Goal: Task Accomplishment & Management: Manage account settings

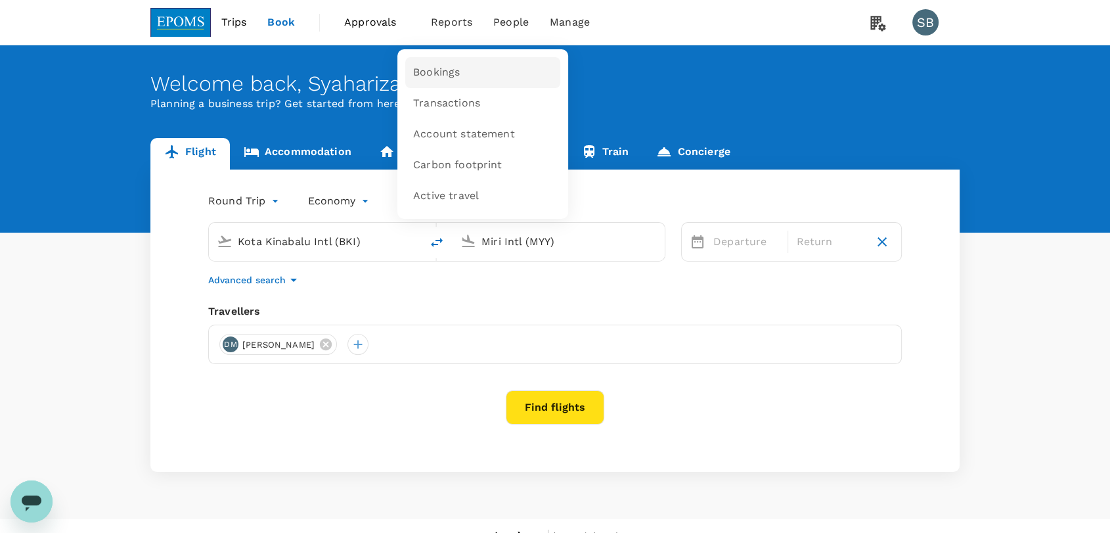
click at [455, 68] on span "Bookings" at bounding box center [436, 72] width 47 height 15
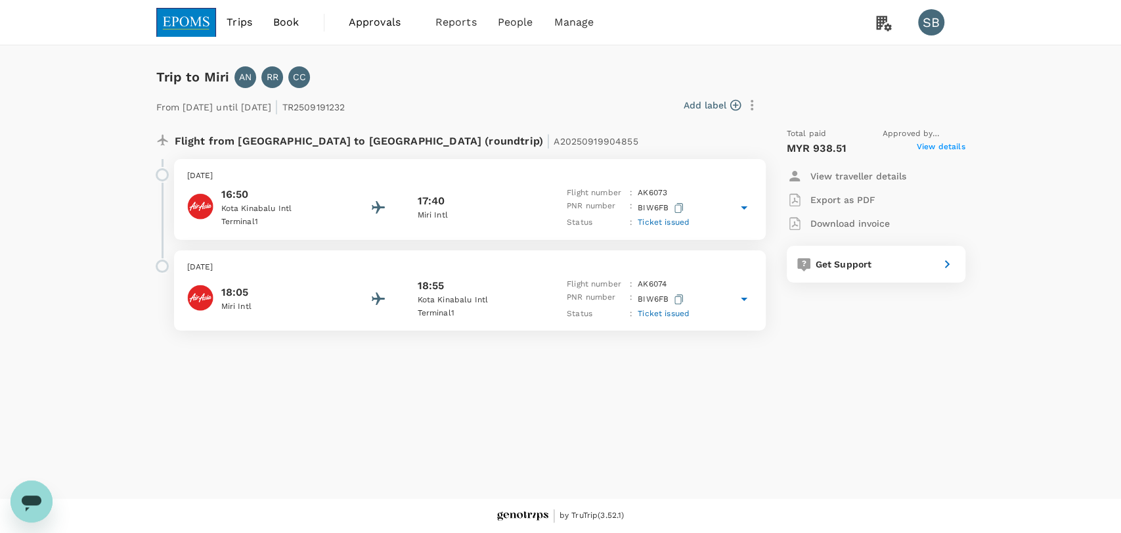
click at [479, 217] on p "Miri Intl" at bounding box center [476, 215] width 118 height 13
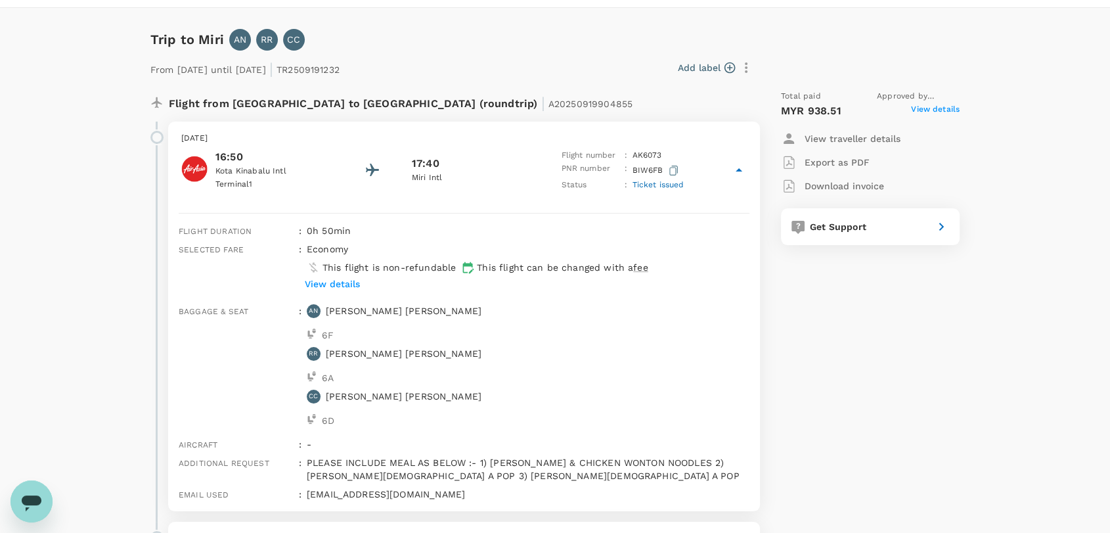
scroll to position [73, 0]
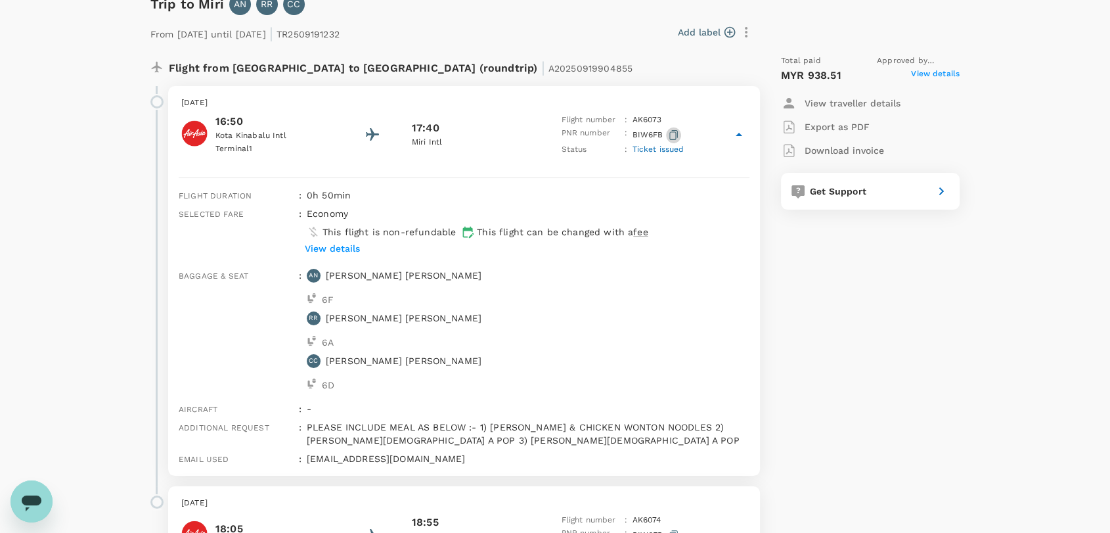
click at [672, 133] on icon "button" at bounding box center [673, 135] width 9 height 10
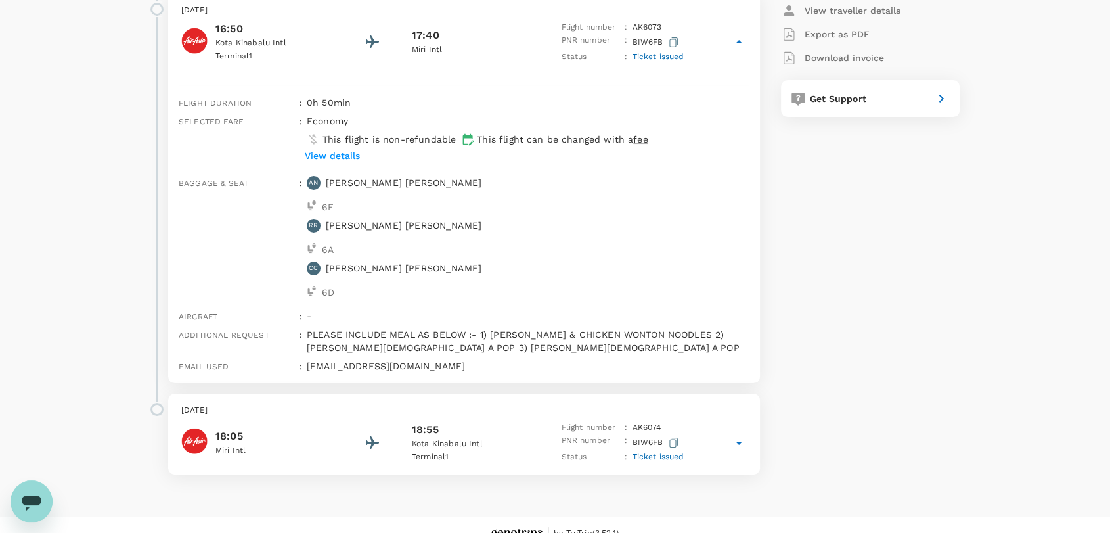
scroll to position [184, 0]
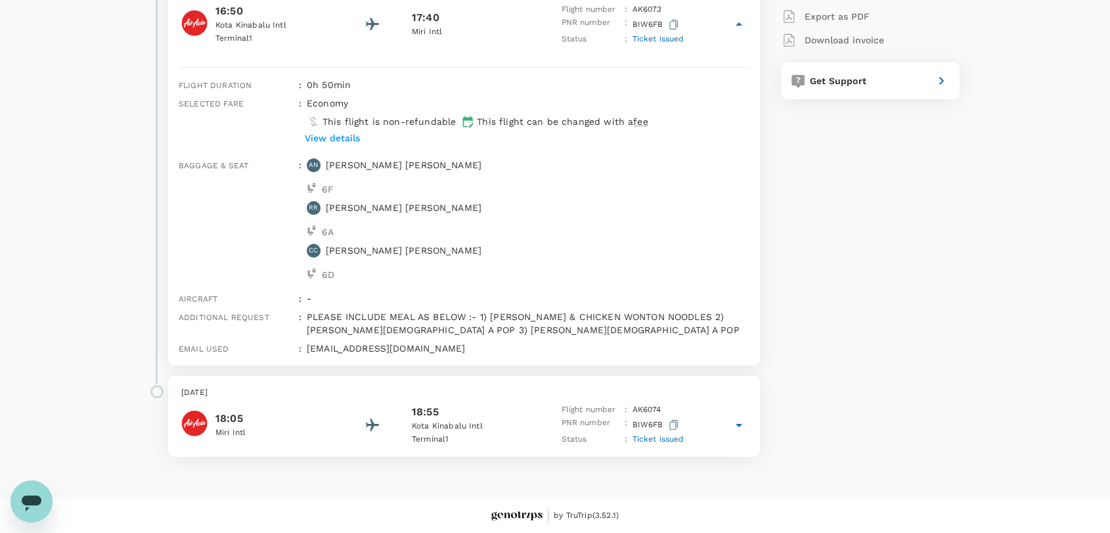
click at [503, 396] on p "Wednesday, 24 Sep 2025" at bounding box center [464, 392] width 566 height 13
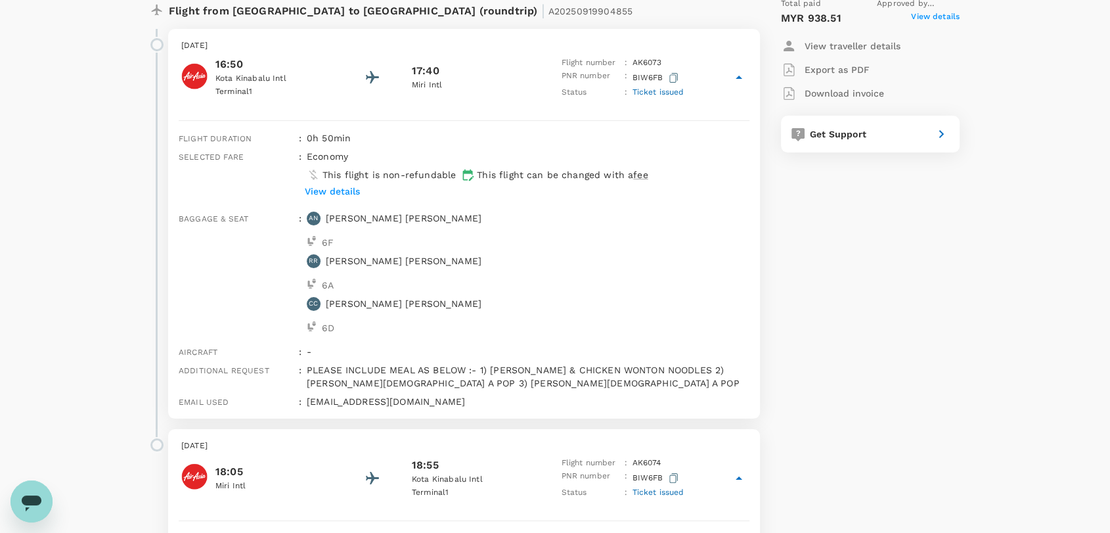
scroll to position [0, 0]
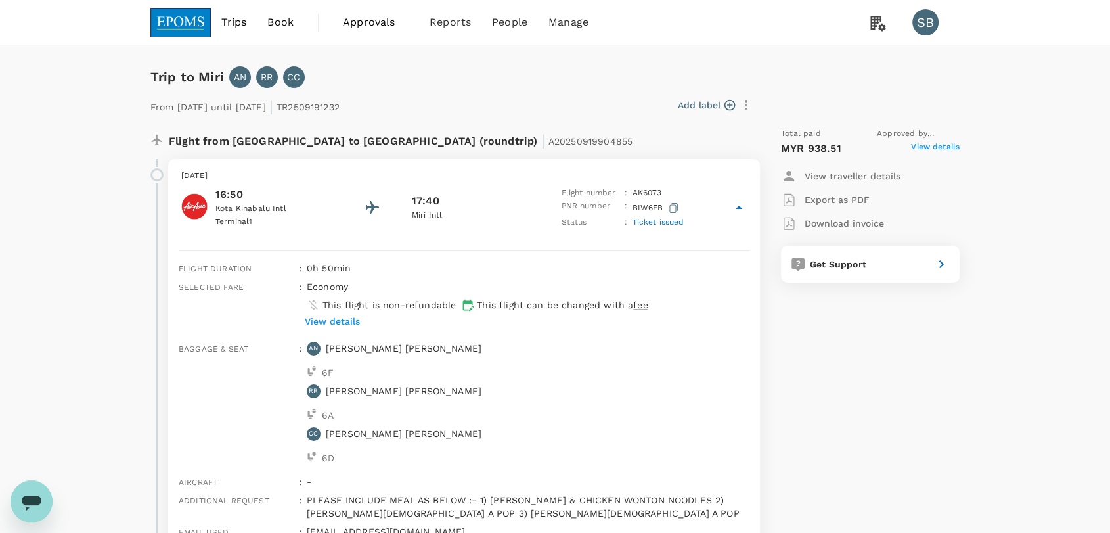
click at [188, 32] on img at bounding box center [180, 22] width 60 height 29
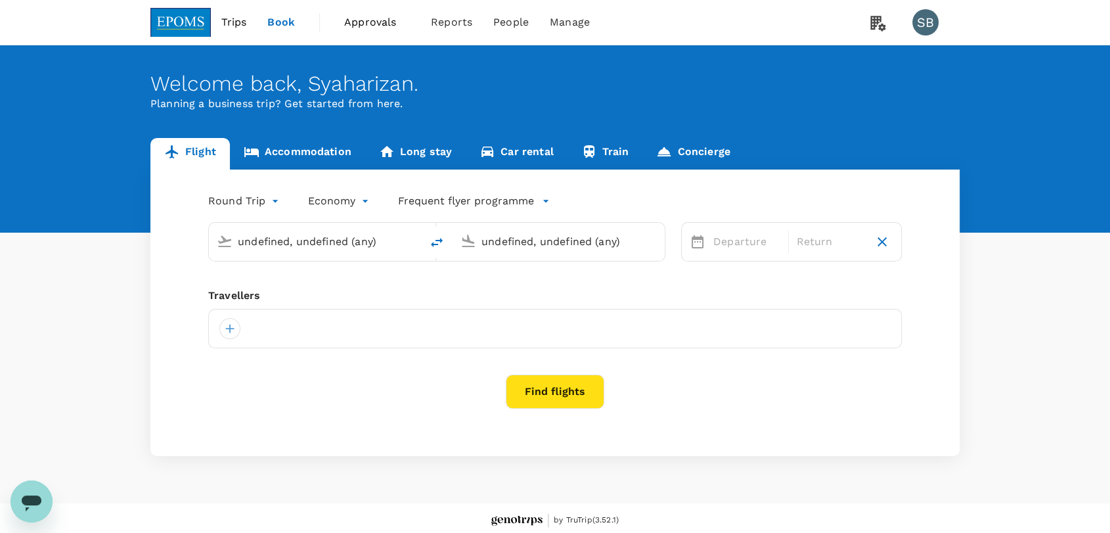
type input "Kota Kinabalu Intl (BKI)"
type input "Miri Intl (MYY)"
type input "Kota Kinabalu Intl (BKI)"
type input "Miri Intl (MYY)"
type input "Kota Kinabalu Intl (BKI)"
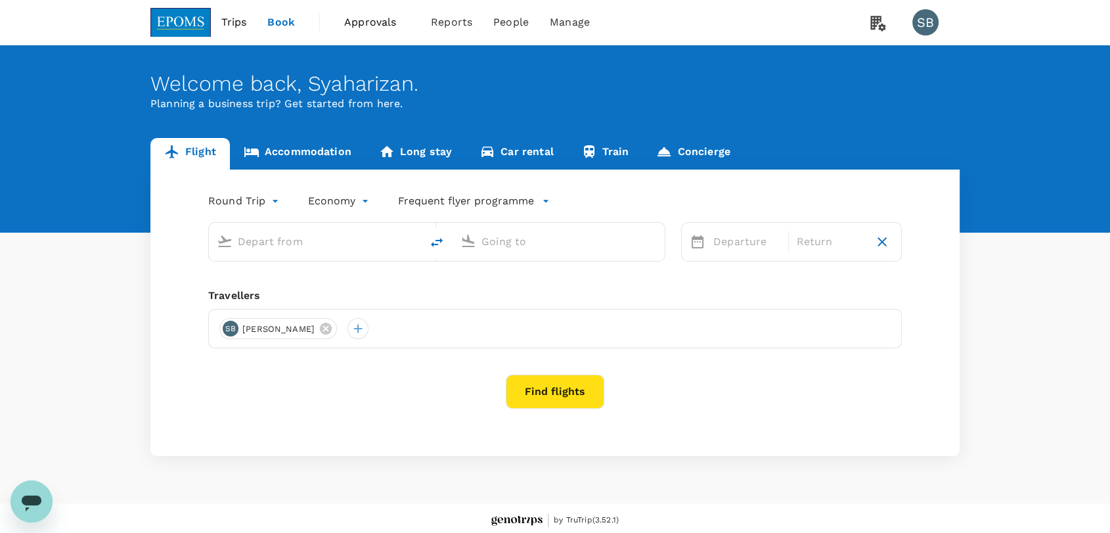
type input "Miri Intl (MYY)"
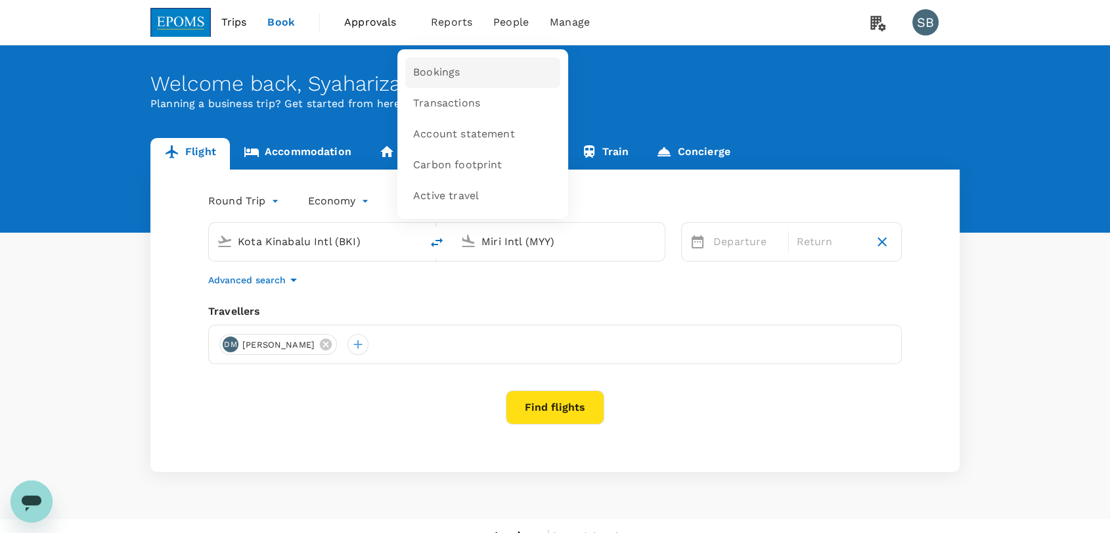
click at [454, 81] on link "Bookings" at bounding box center [482, 72] width 155 height 31
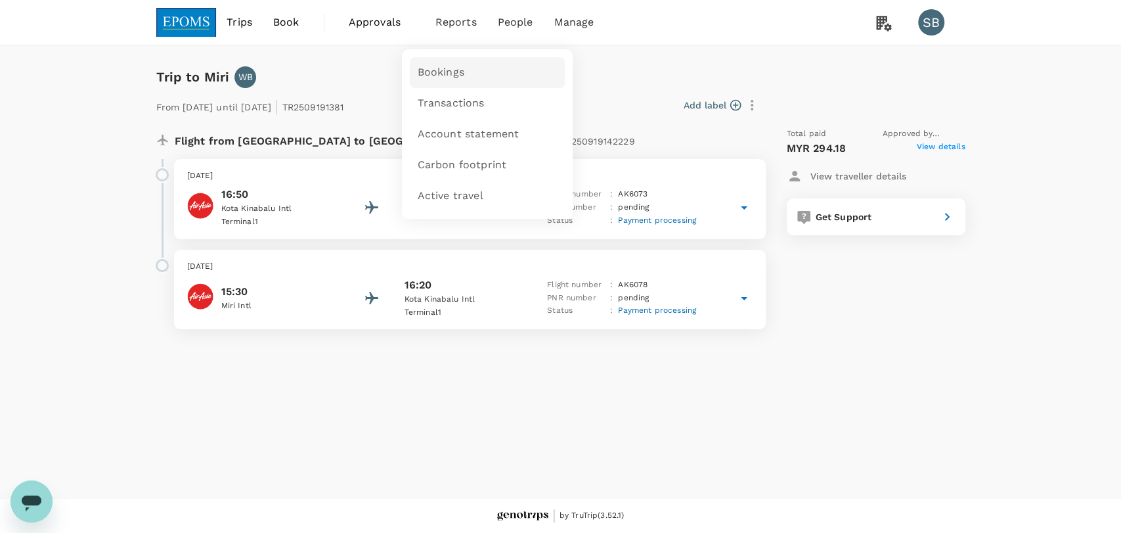
click at [453, 77] on span "Bookings" at bounding box center [441, 72] width 47 height 15
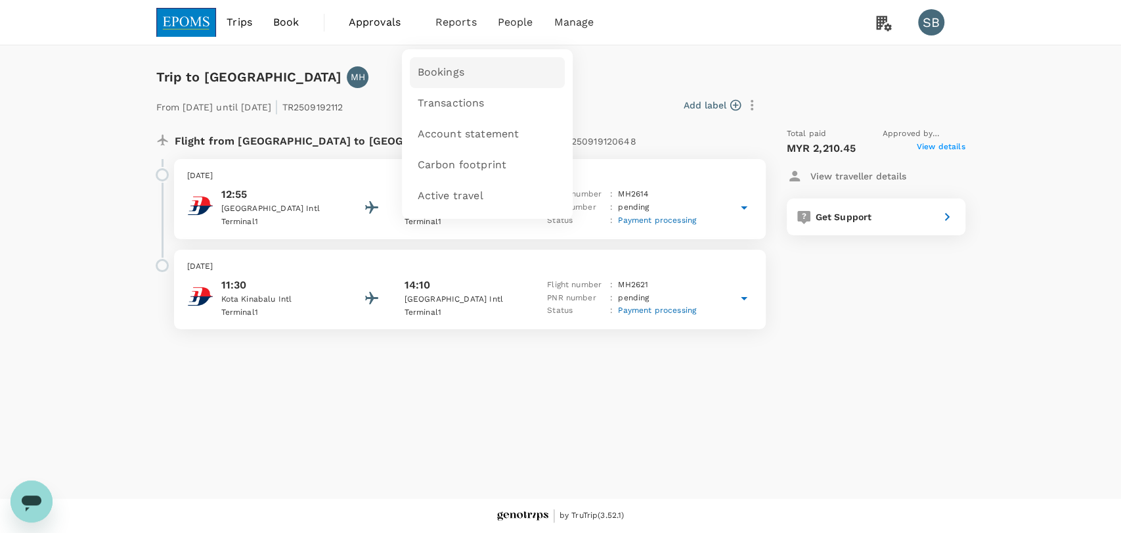
click at [461, 87] on link "Bookings" at bounding box center [487, 72] width 155 height 31
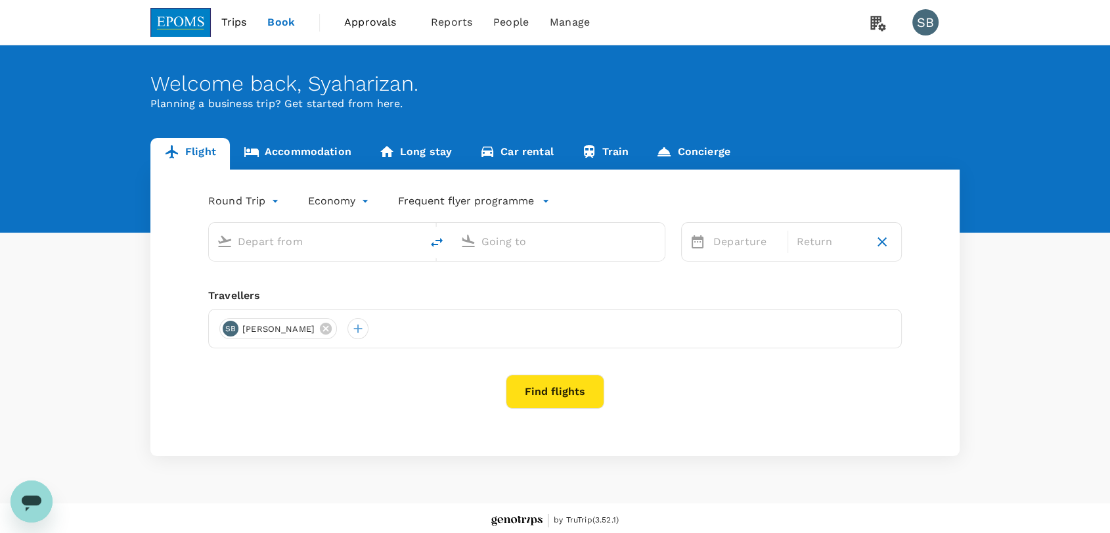
type input "Kota Kinabalu Intl (BKI)"
type input "Miri Intl (MYY)"
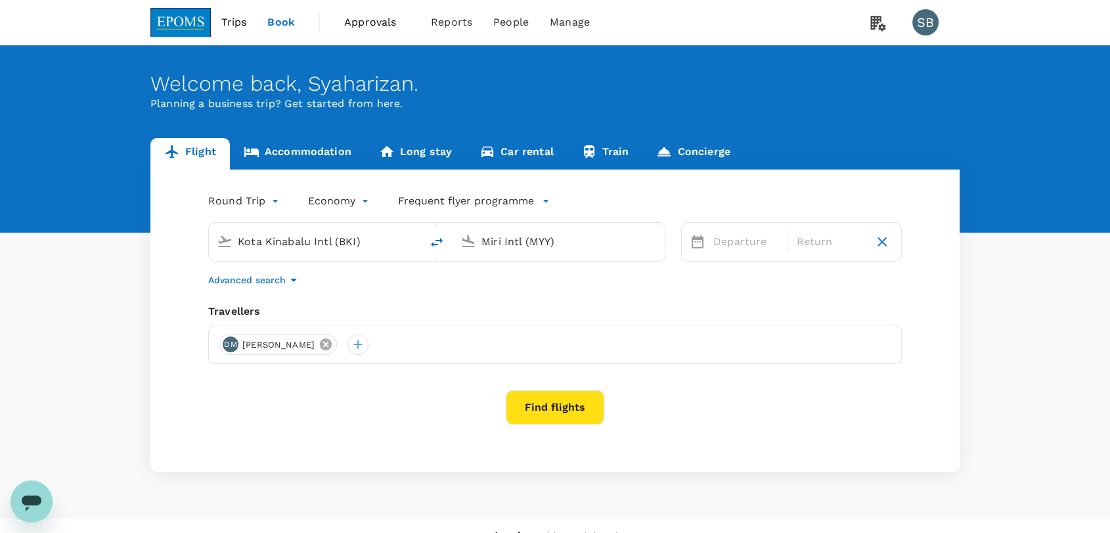
click at [332, 342] on icon at bounding box center [326, 344] width 12 height 12
click at [224, 344] on div at bounding box center [229, 344] width 21 height 21
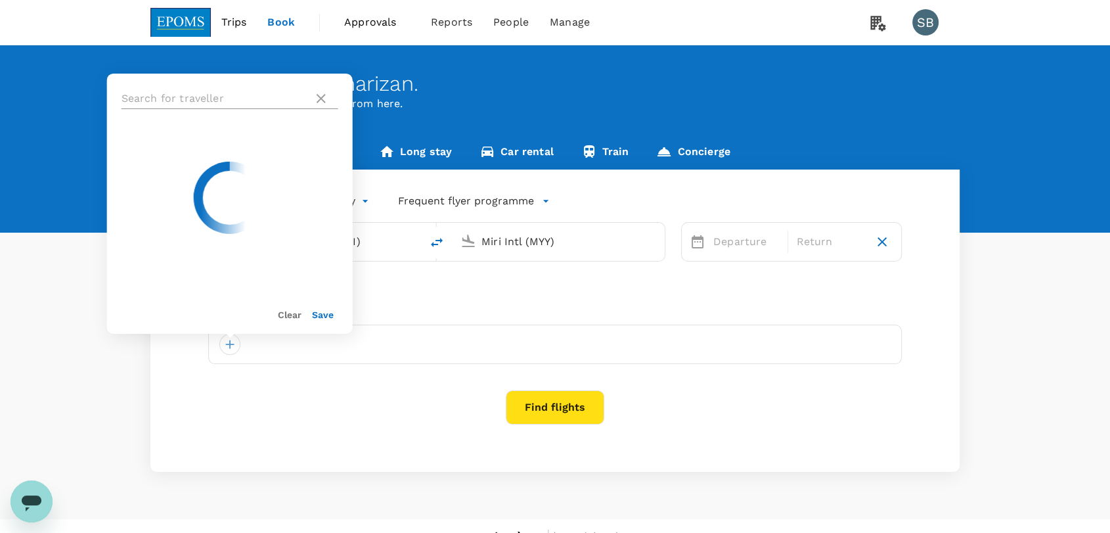
click at [147, 101] on input "text" at bounding box center [215, 98] width 187 height 21
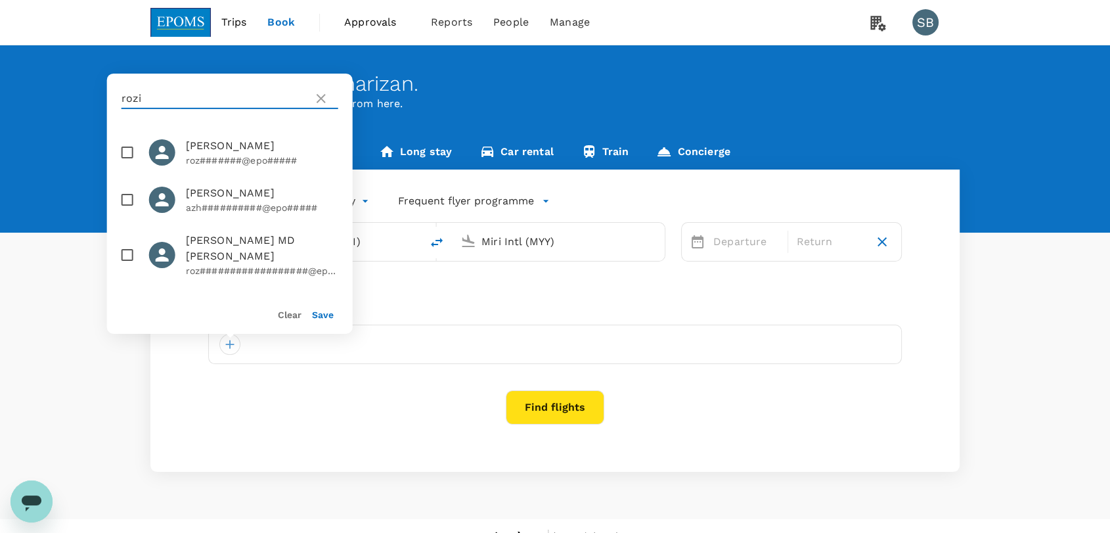
type input "rozi"
click at [124, 269] on input "checkbox" at bounding box center [128, 255] width 28 height 28
checkbox input "true"
click at [318, 317] on button "Save" at bounding box center [323, 314] width 22 height 11
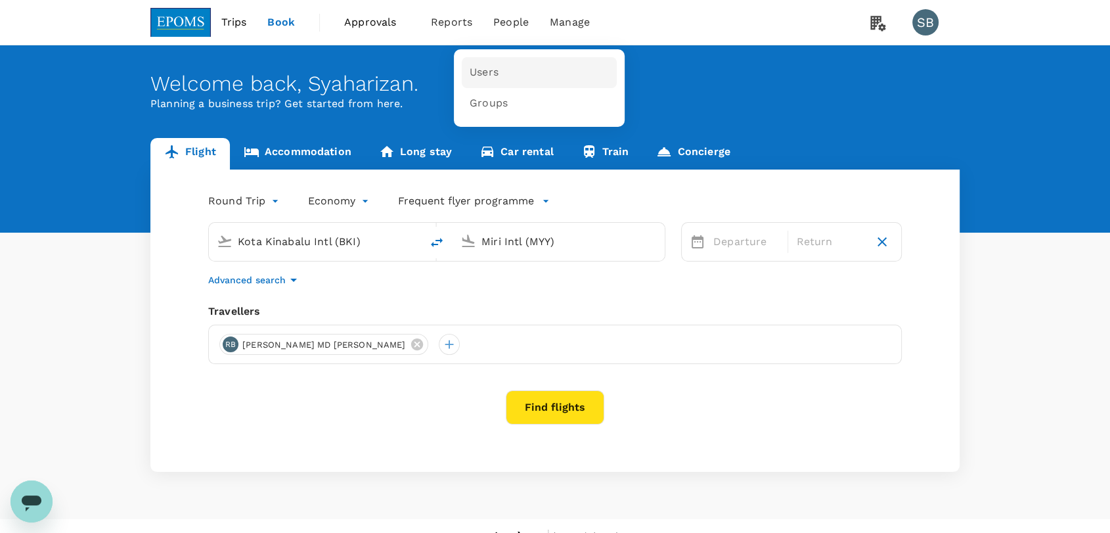
click at [499, 66] on link "Users" at bounding box center [539, 72] width 155 height 31
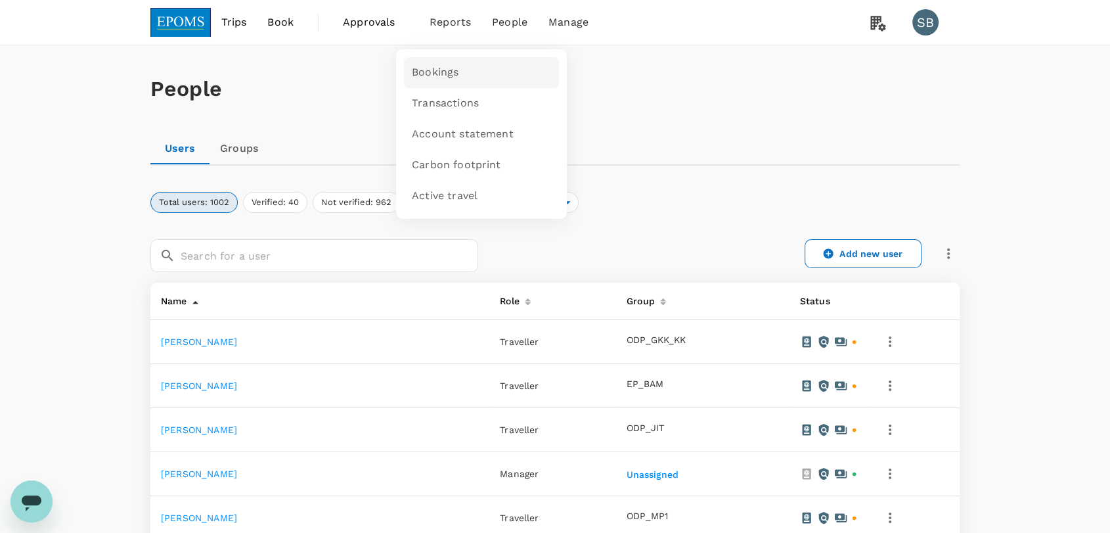
click at [459, 70] on link "Bookings" at bounding box center [481, 72] width 155 height 31
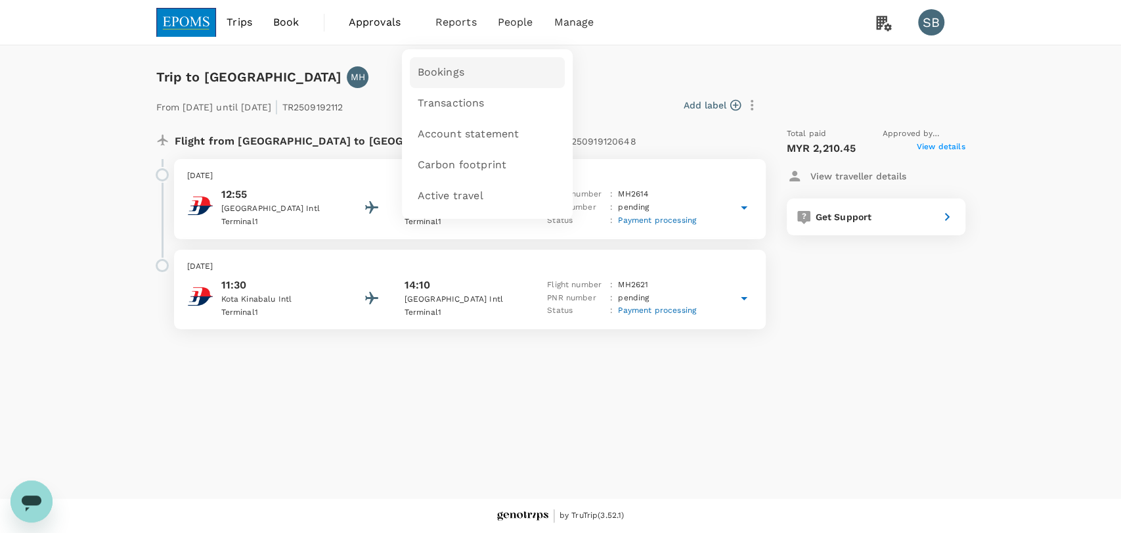
click at [464, 79] on link "Bookings" at bounding box center [487, 72] width 155 height 31
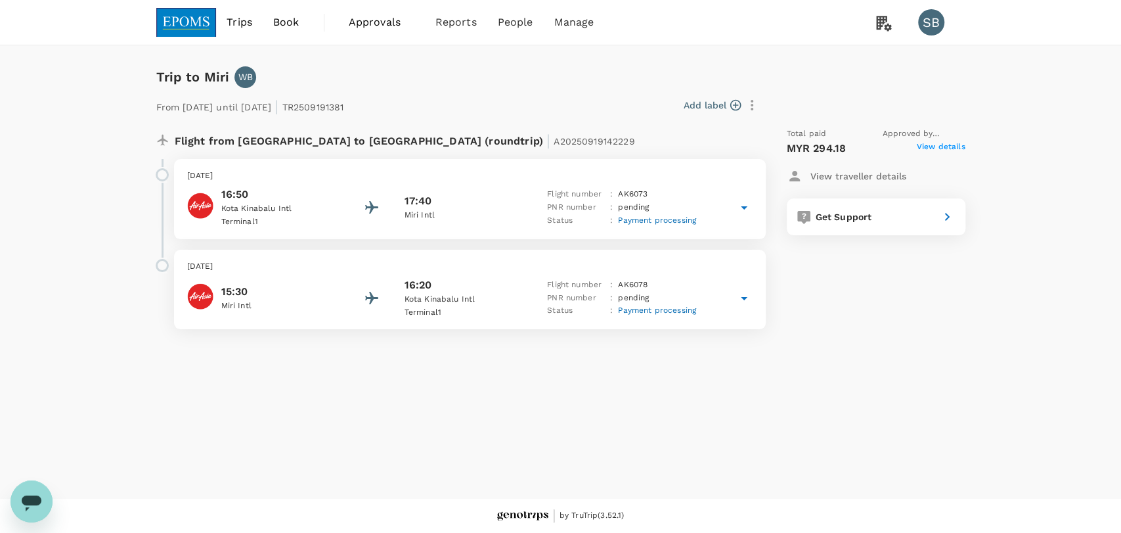
click at [462, 196] on div "17:40" at bounding box center [464, 201] width 118 height 16
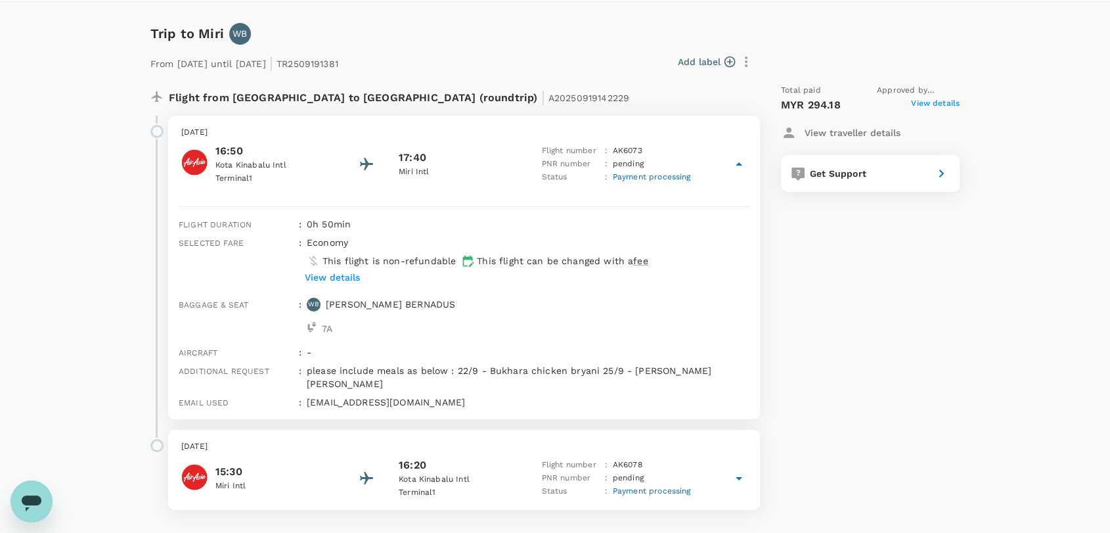
scroll to position [83, 0]
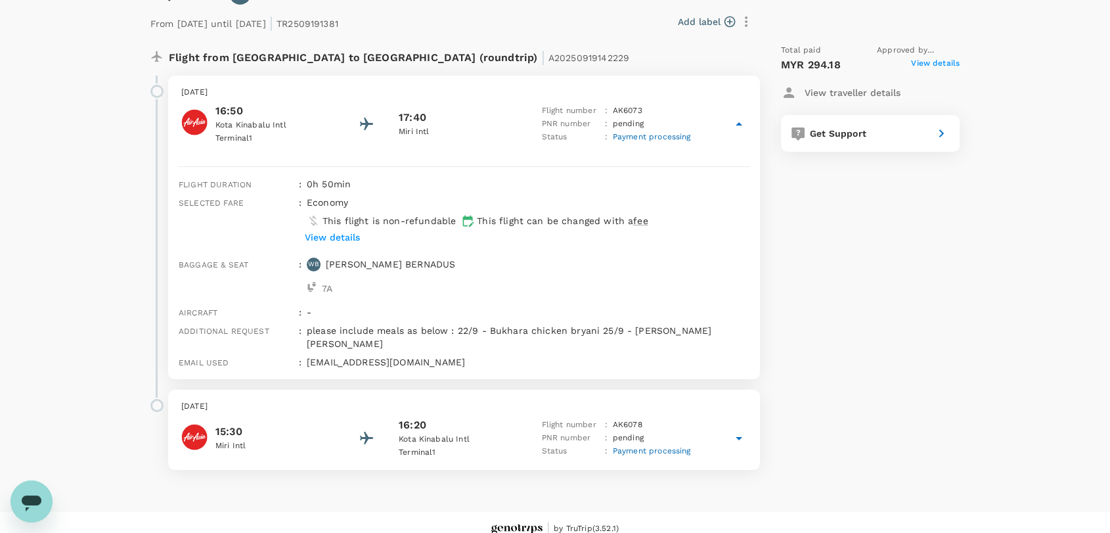
click at [506, 417] on div "16:20" at bounding box center [458, 425] width 118 height 16
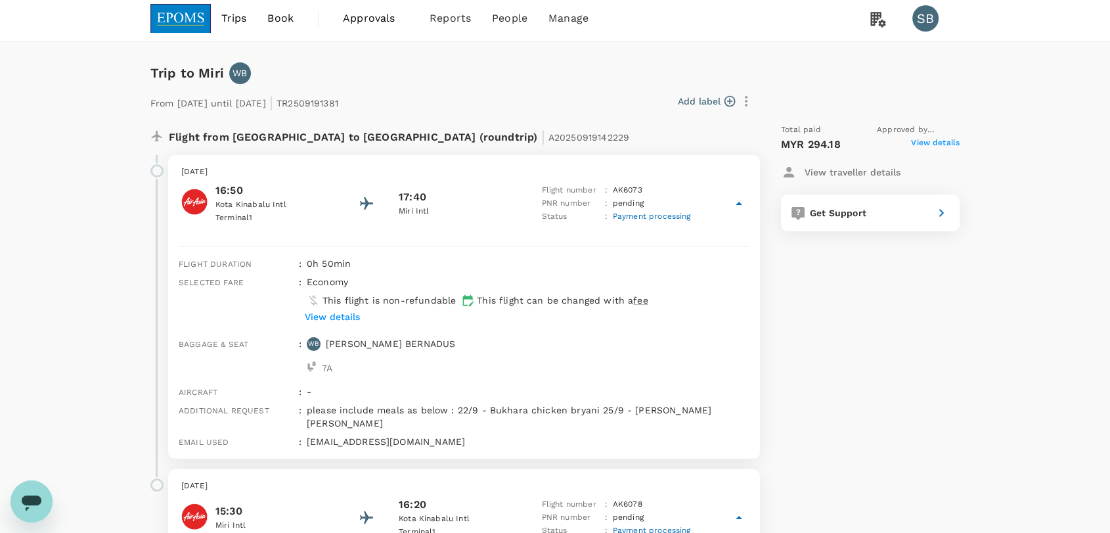
scroll to position [0, 0]
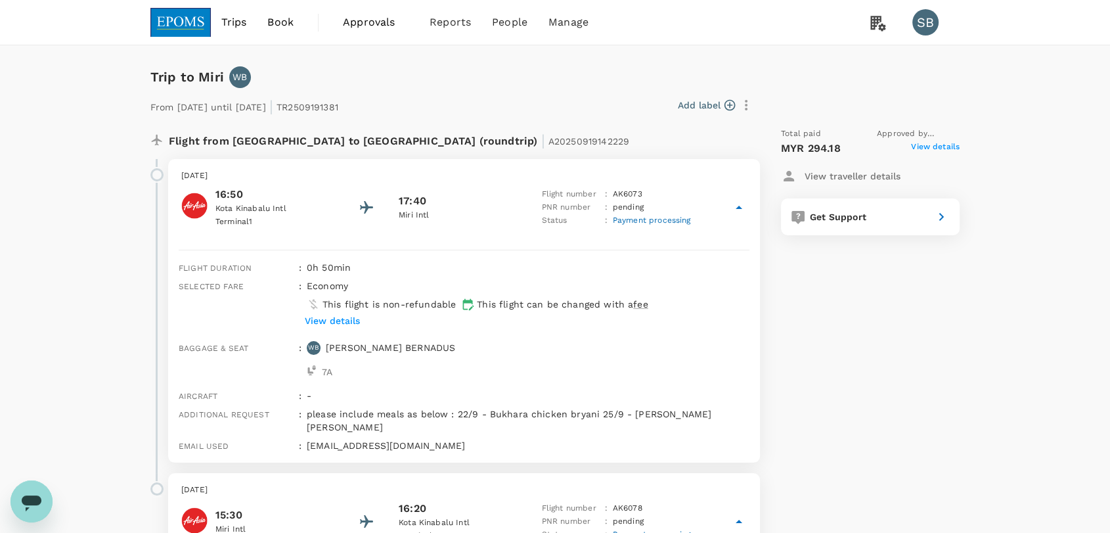
click at [489, 192] on div "16:50 Kota Kinabalu Intl Terminal 1 17:40 Miri Intl Flight number : AK 6073 PNR…" at bounding box center [464, 208] width 566 height 42
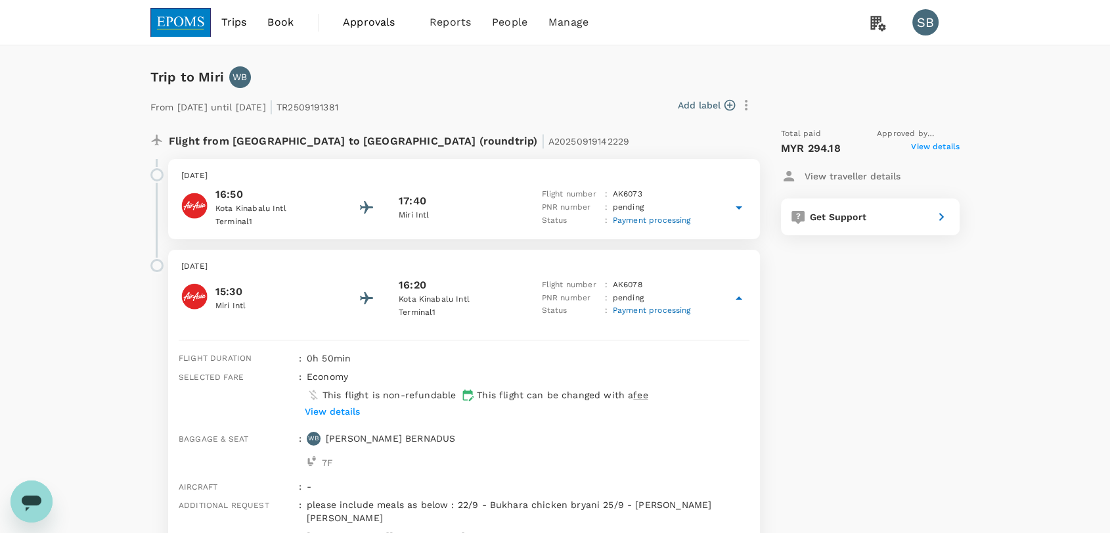
click at [514, 282] on div "16:20" at bounding box center [458, 285] width 118 height 16
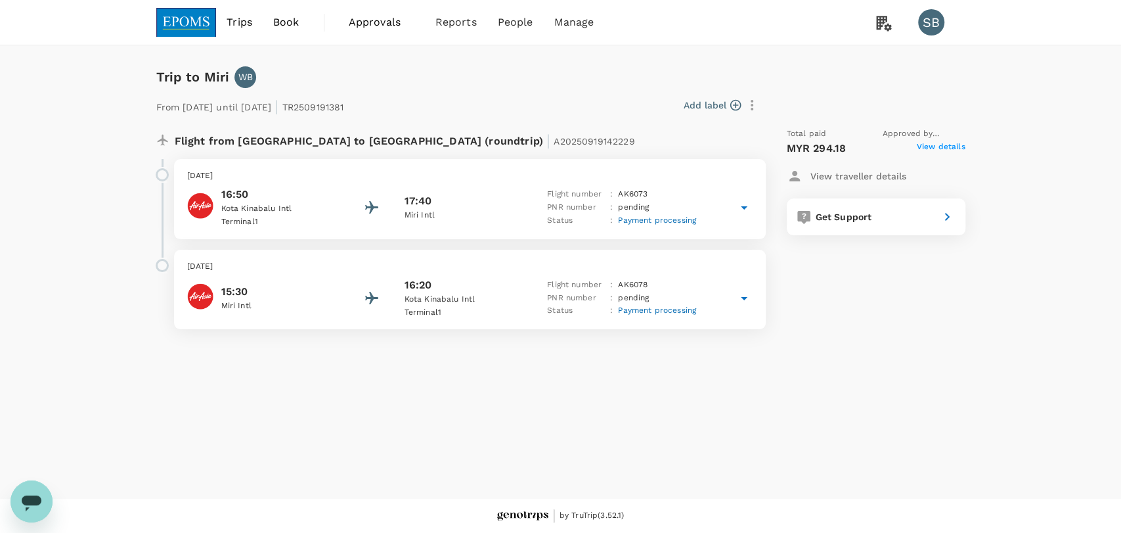
click at [192, 26] on img at bounding box center [186, 22] width 60 height 29
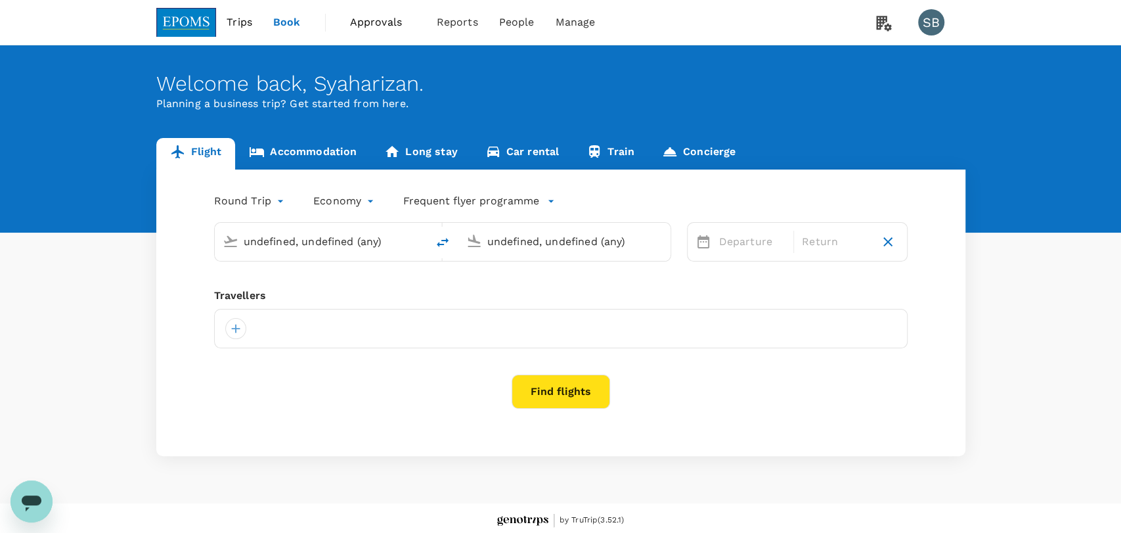
type input "Kota Kinabalu Intl (BKI)"
type input "Miri Intl (MYY)"
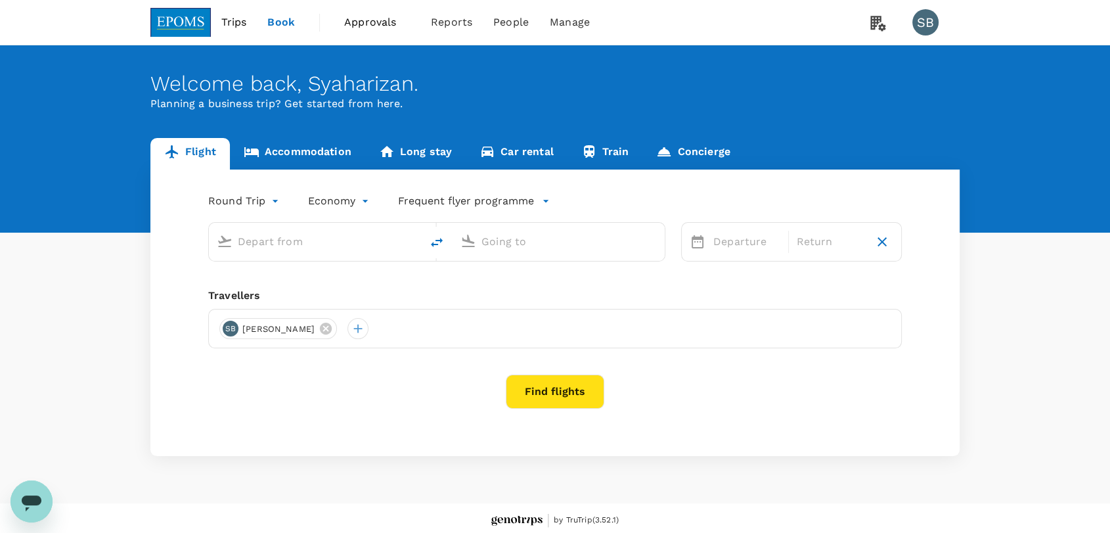
type input "Kota Kinabalu Intl (BKI)"
type input "Miri Intl (MYY)"
type input "Kota Kinabalu Intl (BKI)"
type input "Miri Intl (MYY)"
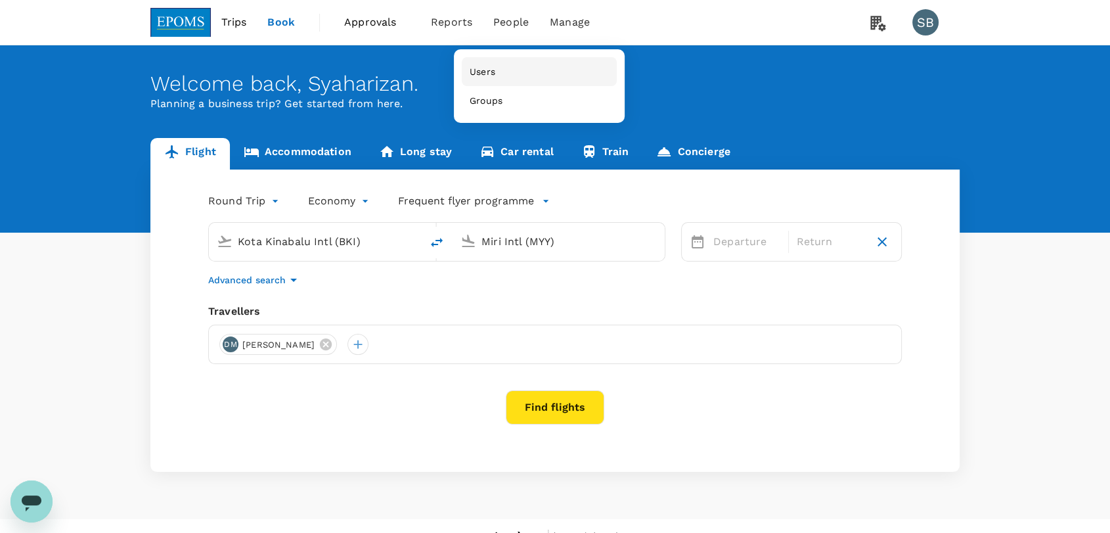
click at [497, 67] on link "Users" at bounding box center [539, 71] width 155 height 29
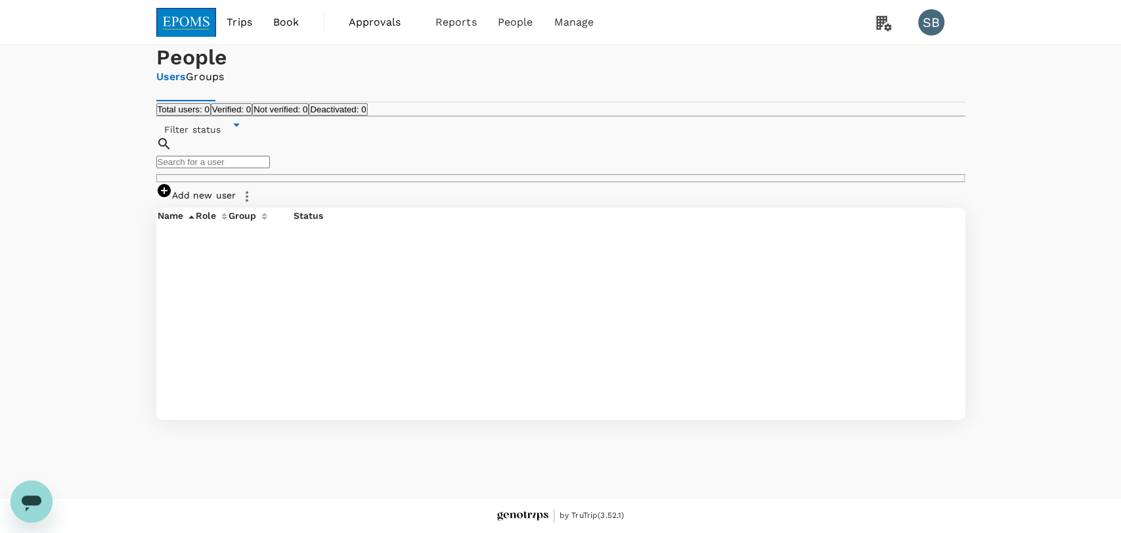
click at [270, 168] on input "text" at bounding box center [213, 162] width 114 height 12
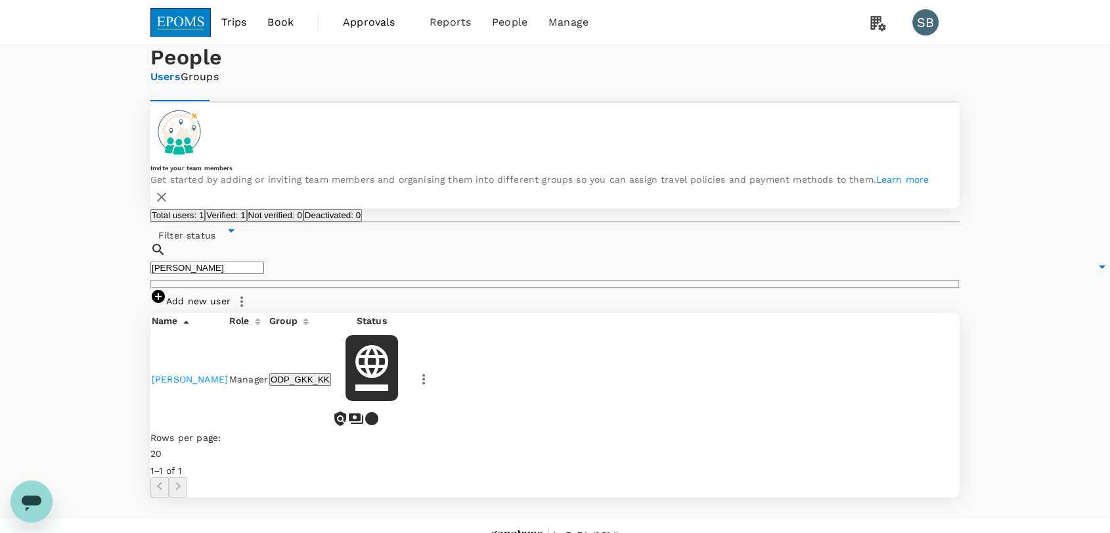
type input "irene"
click at [190, 384] on link "IRENE BINTI AGANG" at bounding box center [190, 379] width 76 height 11
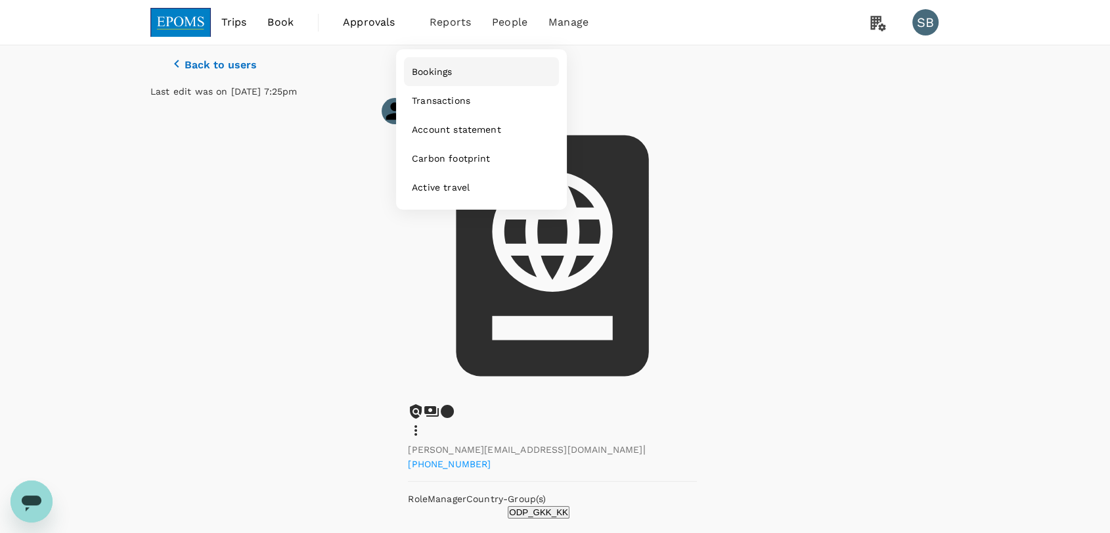
click at [452, 70] on span "Bookings" at bounding box center [432, 71] width 40 height 13
